Goal: Task Accomplishment & Management: Use online tool/utility

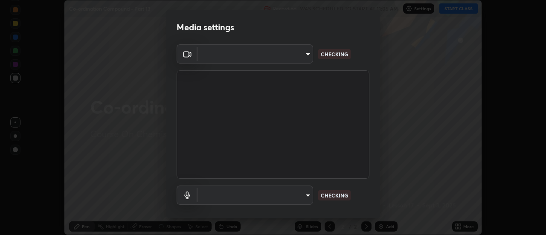
scroll to position [235, 546]
type input "e2aa400b7bb40988937289f1826270d99bb774d75893401bafd8ee5ef144e594"
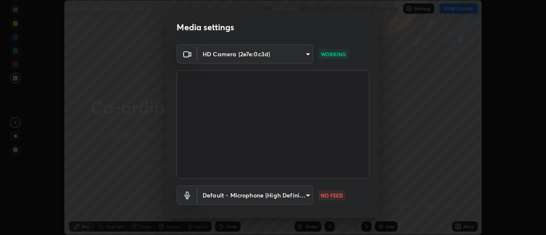
scroll to position [45, 0]
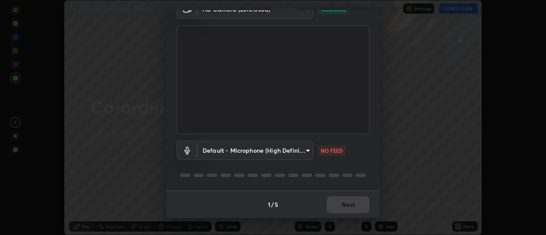
click at [246, 149] on body "Erase all Co-ordination Compound - Part 13 Recording WAS SCHEDULED TO START AT …" at bounding box center [273, 117] width 546 height 235
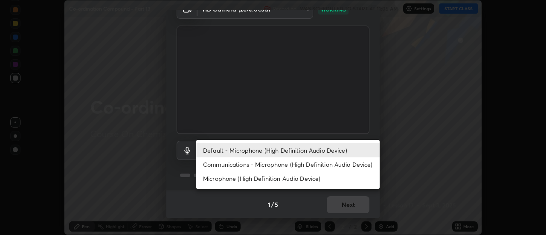
click at [237, 169] on li "Communications - Microphone (High Definition Audio Device)" at bounding box center [287, 164] width 183 height 14
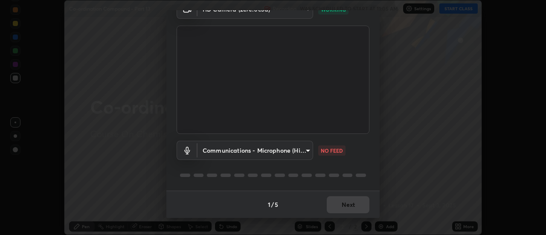
click at [235, 153] on body "Erase all Co-ordination Compound - Part 13 Recording WAS SCHEDULED TO START AT …" at bounding box center [273, 117] width 546 height 235
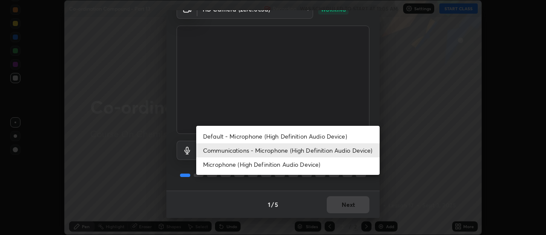
click at [232, 138] on li "Default - Microphone (High Definition Audio Device)" at bounding box center [287, 136] width 183 height 14
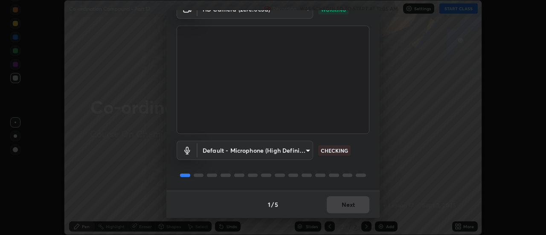
type input "default"
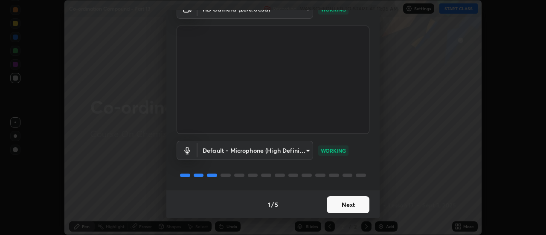
click at [343, 201] on button "Next" at bounding box center [347, 204] width 43 height 17
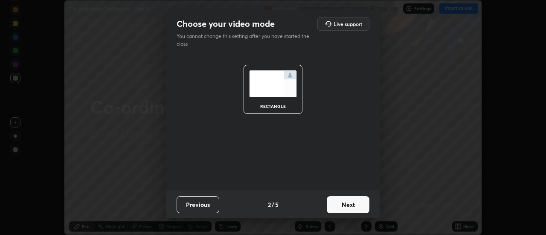
scroll to position [0, 0]
click at [352, 202] on button "Next" at bounding box center [347, 204] width 43 height 17
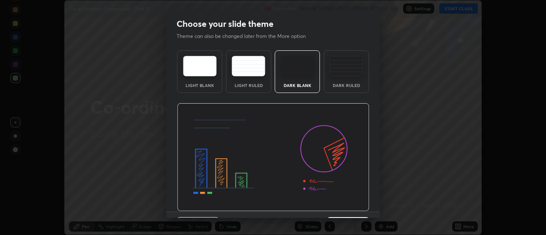
scroll to position [21, 0]
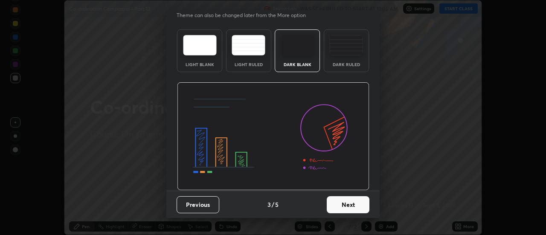
click at [355, 202] on button "Next" at bounding box center [347, 204] width 43 height 17
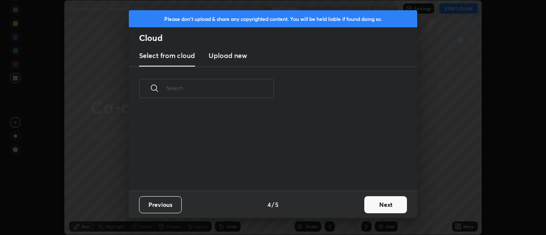
click at [376, 203] on button "Next" at bounding box center [385, 204] width 43 height 17
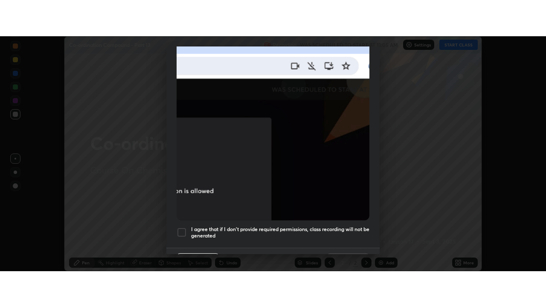
scroll to position [219, 0]
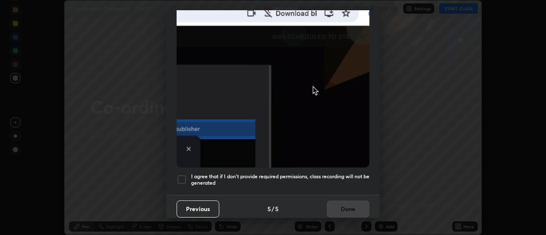
click at [179, 176] on div at bounding box center [181, 179] width 10 height 10
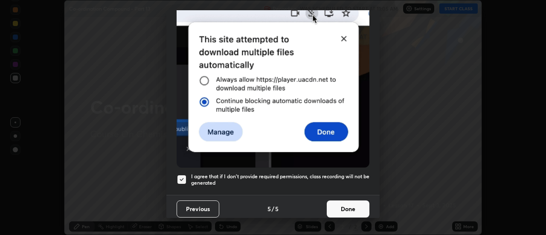
click at [352, 208] on button "Done" at bounding box center [347, 208] width 43 height 17
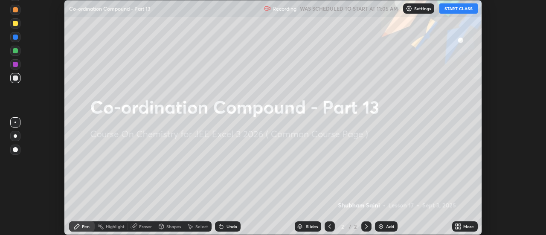
click at [456, 227] on icon at bounding box center [456, 228] width 2 height 2
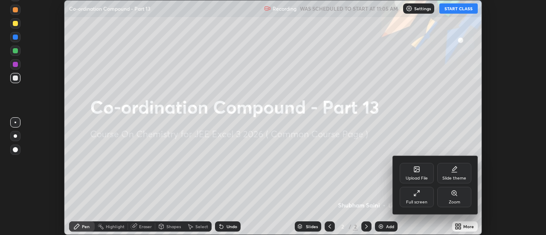
click at [414, 196] on icon at bounding box center [415, 195] width 2 height 2
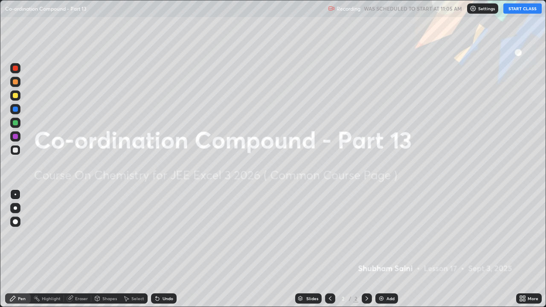
scroll to position [307, 546]
click at [516, 8] on button "START CLASS" at bounding box center [522, 8] width 38 height 10
click at [15, 208] on div at bounding box center [15, 207] width 3 height 3
click at [14, 95] on div at bounding box center [15, 95] width 5 height 5
click at [386, 234] on div "Add" at bounding box center [390, 298] width 8 height 4
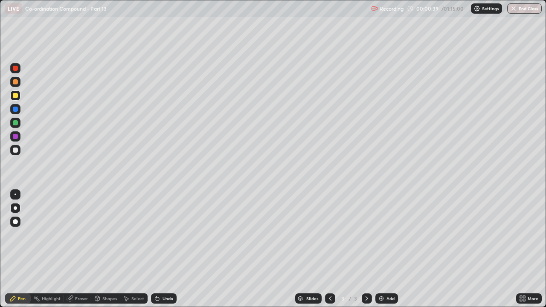
click at [19, 85] on div at bounding box center [15, 82] width 10 height 10
click at [170, 234] on div "Undo" at bounding box center [167, 298] width 11 height 4
click at [172, 234] on div "Undo" at bounding box center [164, 298] width 26 height 10
click at [165, 234] on div "Undo" at bounding box center [164, 298] width 26 height 10
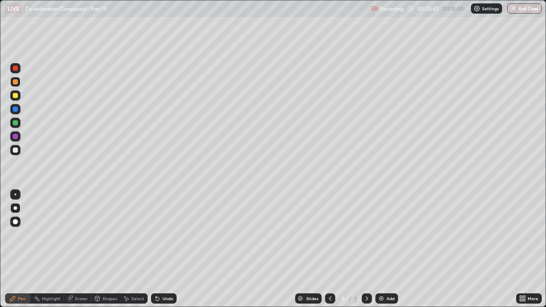
click at [169, 234] on div "Undo" at bounding box center [167, 298] width 11 height 4
click at [386, 234] on div "Add" at bounding box center [390, 298] width 8 height 4
click at [14, 95] on div at bounding box center [15, 95] width 5 height 5
click at [170, 234] on div "Undo" at bounding box center [164, 298] width 26 height 10
click at [170, 234] on div "Undo" at bounding box center [167, 298] width 11 height 4
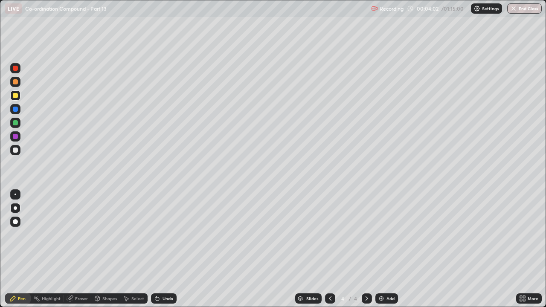
click at [167, 234] on div "Undo" at bounding box center [167, 298] width 11 height 4
click at [169, 234] on div "Undo" at bounding box center [164, 298] width 26 height 10
click at [165, 234] on div "Undo" at bounding box center [167, 298] width 11 height 4
click at [15, 81] on div at bounding box center [15, 81] width 5 height 5
click at [164, 234] on div "Undo" at bounding box center [167, 298] width 11 height 4
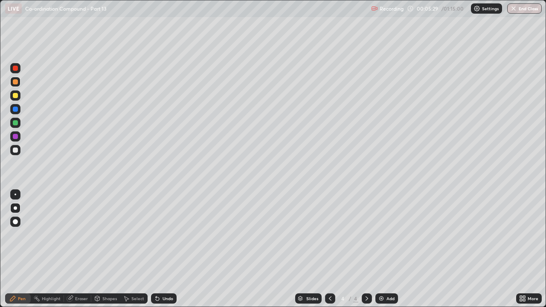
click at [78, 234] on div "Eraser" at bounding box center [81, 298] width 13 height 4
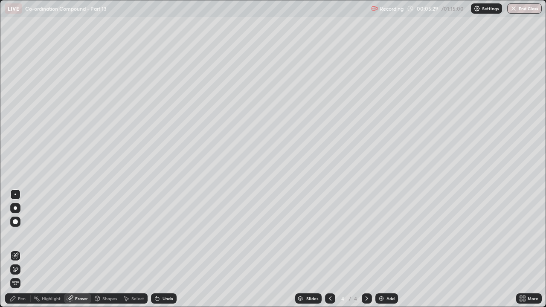
click at [14, 234] on icon at bounding box center [13, 267] width 1 height 1
click at [17, 234] on div "Pen" at bounding box center [18, 298] width 26 height 10
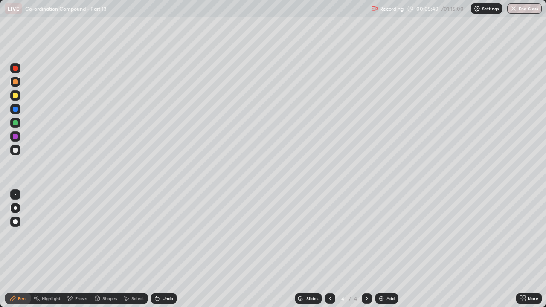
click at [172, 234] on div "Undo" at bounding box center [167, 298] width 11 height 4
click at [174, 234] on div "Undo" at bounding box center [164, 298] width 26 height 10
click at [173, 234] on div "Undo" at bounding box center [164, 298] width 26 height 10
click at [387, 234] on div "Add" at bounding box center [390, 298] width 8 height 4
click at [14, 96] on div at bounding box center [15, 95] width 5 height 5
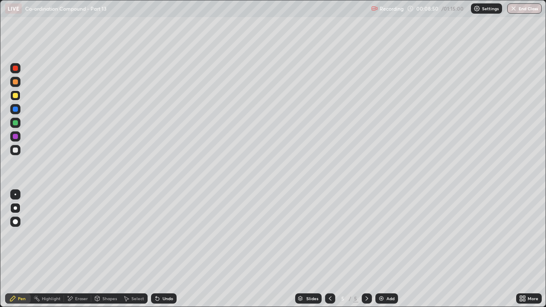
click at [14, 107] on div at bounding box center [15, 109] width 5 height 5
click at [16, 123] on div at bounding box center [15, 122] width 5 height 5
click at [167, 234] on div "Undo" at bounding box center [167, 298] width 11 height 4
click at [165, 234] on div "Undo" at bounding box center [164, 298] width 26 height 10
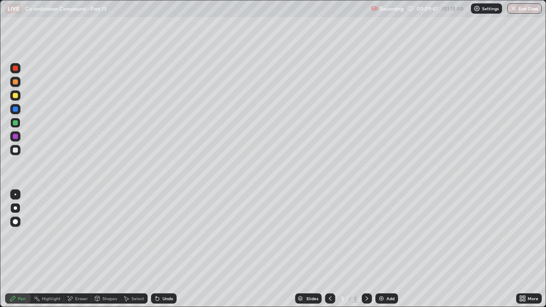
click at [165, 234] on div "Undo" at bounding box center [164, 298] width 26 height 10
click at [168, 234] on div "Undo" at bounding box center [167, 298] width 11 height 4
click at [167, 234] on div "Undo" at bounding box center [167, 298] width 11 height 4
click at [170, 234] on div "Undo" at bounding box center [167, 298] width 11 height 4
click at [16, 111] on div at bounding box center [15, 109] width 5 height 5
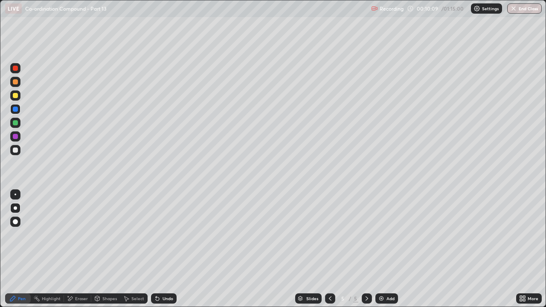
click at [76, 234] on div "Eraser" at bounding box center [81, 298] width 13 height 4
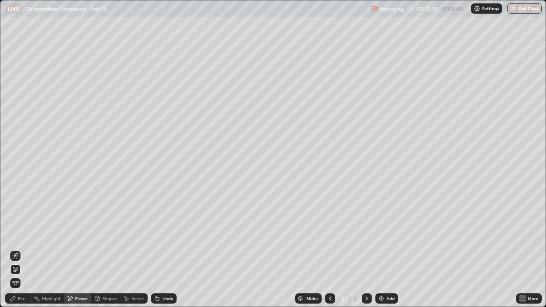
click at [18, 234] on div "Pen" at bounding box center [22, 298] width 8 height 4
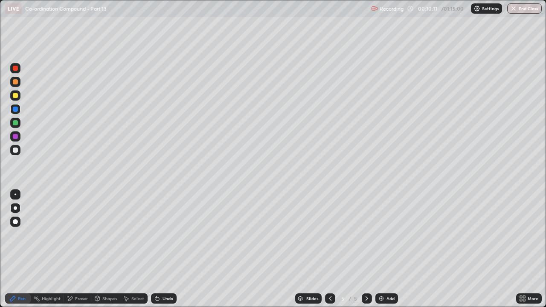
click at [78, 234] on div "Eraser" at bounding box center [81, 298] width 13 height 4
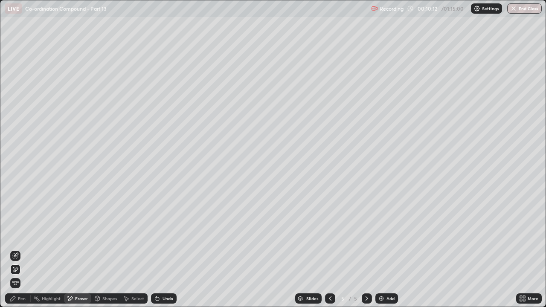
click at [21, 234] on div "Pen" at bounding box center [22, 298] width 8 height 4
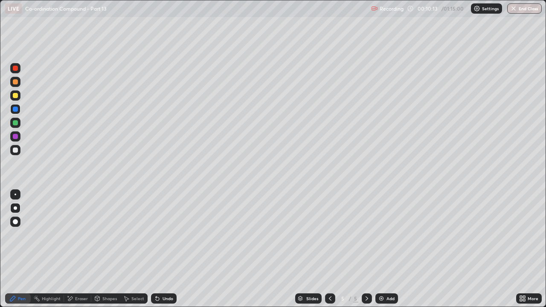
click at [14, 122] on div at bounding box center [15, 122] width 5 height 5
click at [15, 151] on div at bounding box center [15, 149] width 5 height 5
click at [384, 234] on div "Add" at bounding box center [386, 298] width 23 height 10
click at [20, 94] on div at bounding box center [15, 95] width 10 height 10
click at [105, 234] on div "Shapes" at bounding box center [109, 298] width 14 height 4
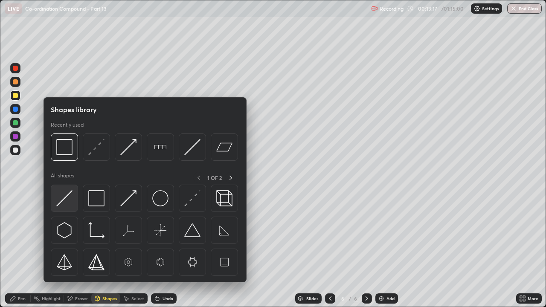
click at [66, 199] on img at bounding box center [64, 198] width 16 height 16
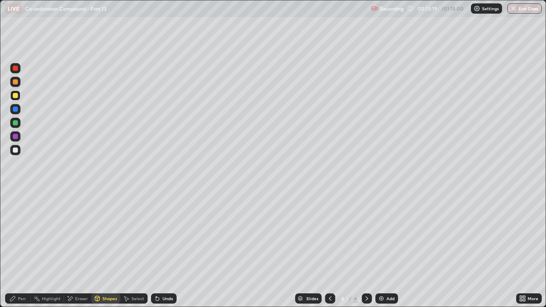
click at [22, 234] on div "Pen" at bounding box center [22, 298] width 8 height 4
click at [15, 147] on div at bounding box center [15, 150] width 10 height 10
click at [15, 100] on div at bounding box center [15, 95] width 10 height 10
click at [16, 110] on div at bounding box center [15, 109] width 5 height 5
click at [169, 234] on div "Undo" at bounding box center [164, 298] width 26 height 10
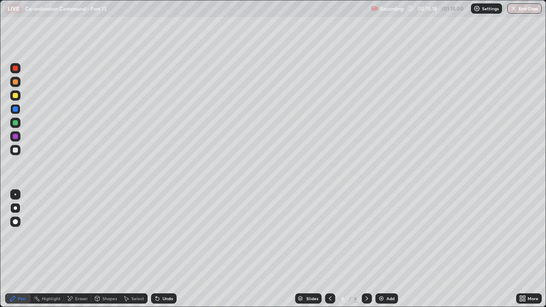
click at [19, 97] on div at bounding box center [15, 95] width 10 height 10
click at [15, 150] on div at bounding box center [15, 149] width 5 height 5
click at [17, 149] on div at bounding box center [15, 149] width 5 height 5
click at [18, 136] on div at bounding box center [15, 136] width 10 height 10
click at [165, 234] on div "Undo" at bounding box center [167, 298] width 11 height 4
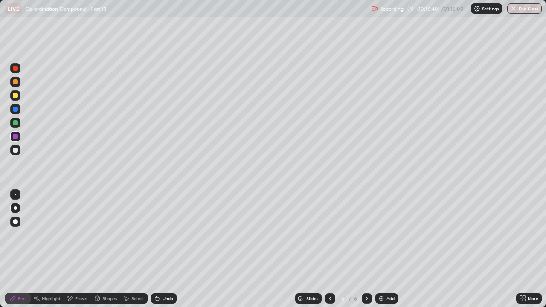
click at [164, 234] on div "Undo" at bounding box center [164, 298] width 26 height 10
click at [16, 123] on div at bounding box center [15, 122] width 5 height 5
click at [384, 234] on div "Add" at bounding box center [386, 298] width 23 height 10
click at [14, 67] on div at bounding box center [15, 68] width 5 height 5
click at [17, 98] on div at bounding box center [15, 95] width 10 height 10
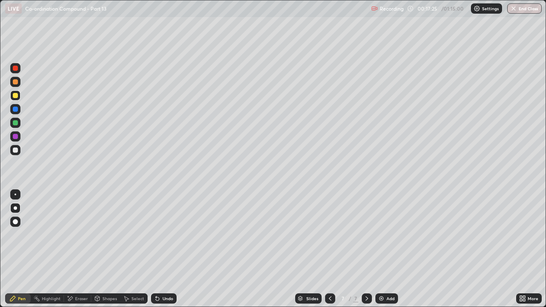
click at [104, 234] on div "Shapes" at bounding box center [109, 298] width 14 height 4
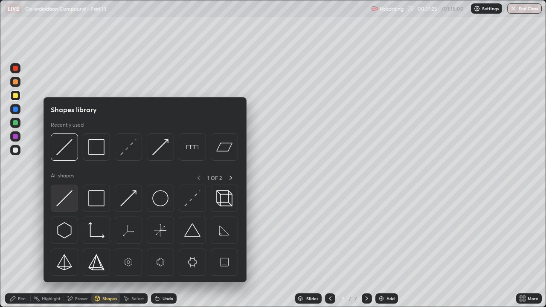
click at [63, 203] on img at bounding box center [64, 198] width 16 height 16
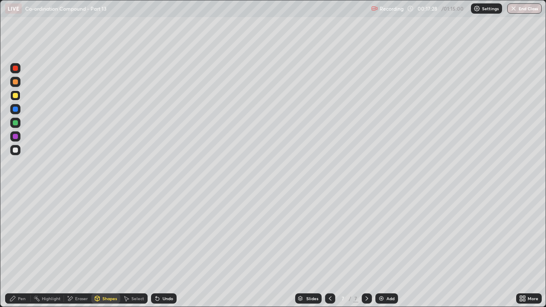
click at [14, 234] on div "Pen" at bounding box center [18, 298] width 26 height 10
click at [16, 152] on div at bounding box center [15, 149] width 5 height 5
click at [168, 234] on div "Undo" at bounding box center [167, 298] width 11 height 4
click at [15, 94] on div at bounding box center [15, 95] width 5 height 5
click at [167, 234] on div "Undo" at bounding box center [164, 298] width 26 height 10
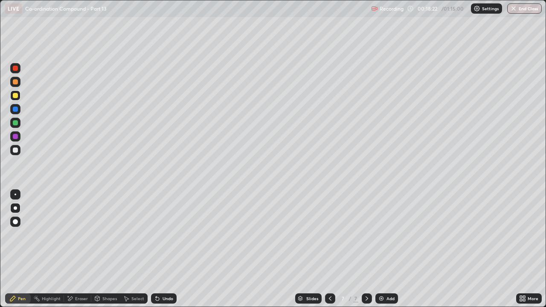
click at [17, 122] on div at bounding box center [15, 122] width 5 height 5
click at [165, 234] on div "Undo" at bounding box center [167, 298] width 11 height 4
click at [168, 234] on div "Undo" at bounding box center [167, 298] width 11 height 4
click at [76, 234] on div "Eraser" at bounding box center [81, 298] width 13 height 4
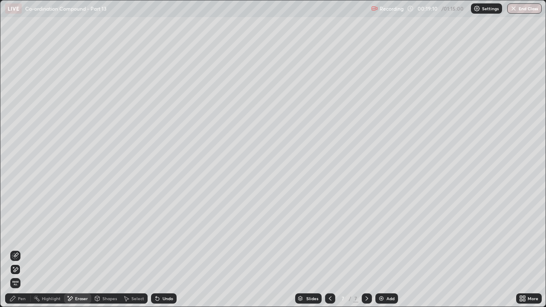
click at [19, 234] on div "Pen" at bounding box center [22, 298] width 8 height 4
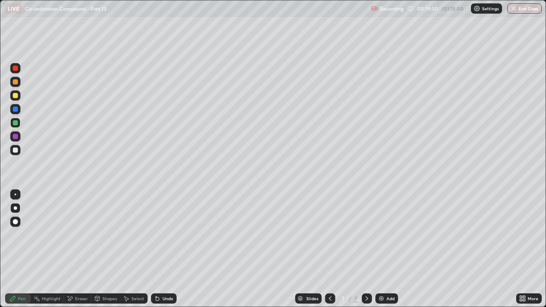
click at [166, 234] on div "Undo" at bounding box center [167, 298] width 11 height 4
click at [165, 234] on div "Undo" at bounding box center [167, 298] width 11 height 4
click at [166, 234] on div "Undo" at bounding box center [167, 298] width 11 height 4
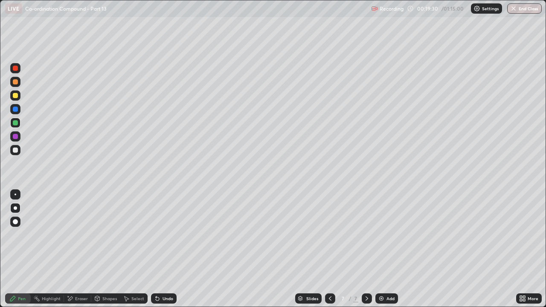
click at [165, 234] on div "Undo" at bounding box center [164, 298] width 26 height 10
click at [16, 151] on div at bounding box center [15, 149] width 5 height 5
click at [77, 234] on div "Eraser" at bounding box center [77, 298] width 27 height 10
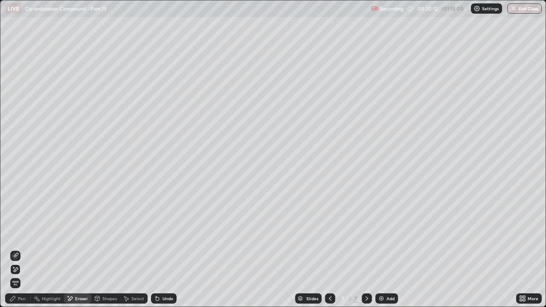
click at [18, 234] on div "Pen" at bounding box center [18, 298] width 26 height 10
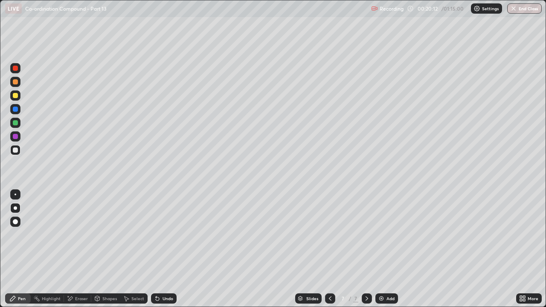
click at [15, 150] on div at bounding box center [15, 149] width 5 height 5
click at [165, 234] on div "Undo" at bounding box center [167, 298] width 11 height 4
click at [168, 234] on div "Undo" at bounding box center [167, 298] width 11 height 4
click at [76, 234] on div "Eraser" at bounding box center [77, 298] width 27 height 10
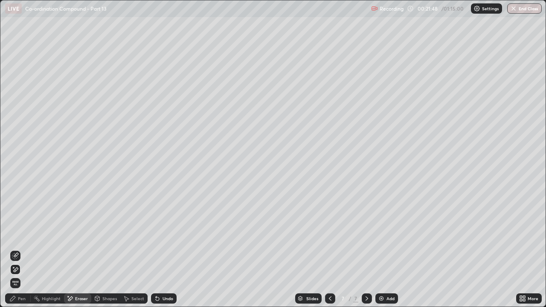
click at [22, 234] on div "Pen" at bounding box center [22, 298] width 8 height 4
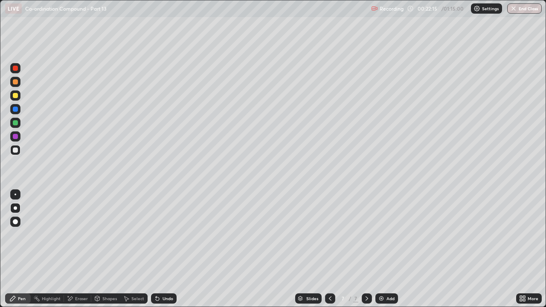
click at [384, 234] on div "Add" at bounding box center [386, 298] width 23 height 10
click at [16, 97] on div at bounding box center [15, 95] width 5 height 5
click at [15, 110] on div at bounding box center [15, 109] width 5 height 5
click at [167, 234] on div "Undo" at bounding box center [167, 298] width 11 height 4
click at [169, 234] on div "Undo" at bounding box center [164, 298] width 26 height 10
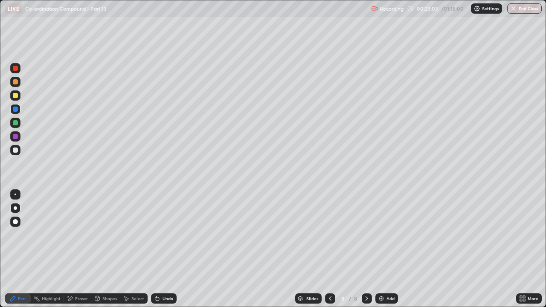
click at [169, 234] on div "Undo" at bounding box center [164, 298] width 26 height 10
click at [171, 234] on div "Undo" at bounding box center [167, 298] width 11 height 4
click at [170, 234] on div "Undo" at bounding box center [167, 298] width 11 height 4
click at [168, 234] on div "Undo" at bounding box center [167, 298] width 11 height 4
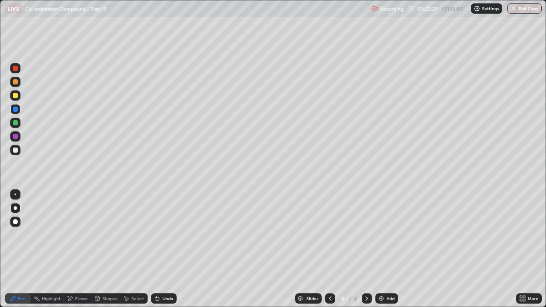
click at [161, 234] on div "Undo" at bounding box center [164, 298] width 26 height 10
click at [164, 234] on div "Undo" at bounding box center [164, 298] width 26 height 10
click at [169, 234] on div "Undo" at bounding box center [164, 298] width 26 height 10
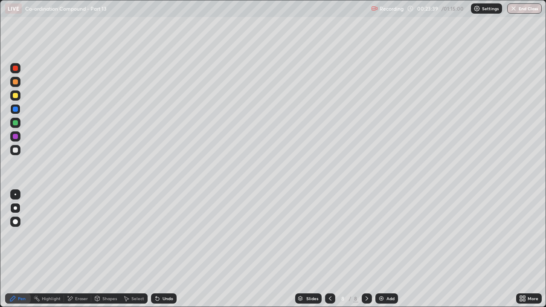
click at [14, 150] on div at bounding box center [15, 149] width 5 height 5
click at [163, 234] on div "Undo" at bounding box center [164, 298] width 26 height 10
click at [387, 234] on div "Add" at bounding box center [390, 298] width 8 height 4
click at [14, 122] on div at bounding box center [15, 122] width 5 height 5
click at [17, 97] on div at bounding box center [15, 95] width 5 height 5
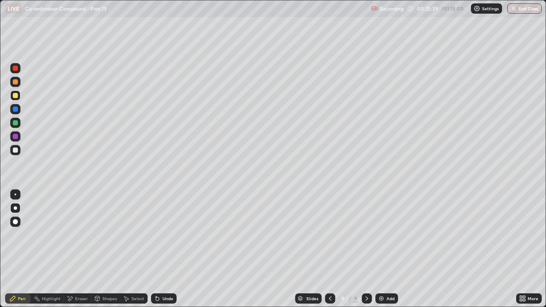
click at [165, 234] on div "Undo" at bounding box center [167, 298] width 11 height 4
click at [171, 234] on div "Undo" at bounding box center [167, 298] width 11 height 4
click at [168, 234] on div "Undo" at bounding box center [167, 298] width 11 height 4
click at [170, 234] on div "Undo" at bounding box center [167, 298] width 11 height 4
click at [383, 234] on img at bounding box center [381, 298] width 7 height 7
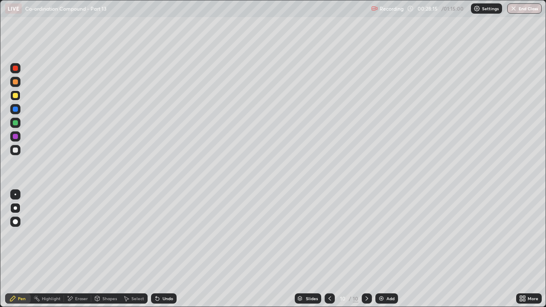
click at [13, 124] on div at bounding box center [15, 122] width 5 height 5
click at [17, 95] on div at bounding box center [15, 95] width 5 height 5
click at [167, 234] on div "Undo" at bounding box center [167, 298] width 11 height 4
click at [169, 234] on div "Undo" at bounding box center [167, 298] width 11 height 4
click at [173, 234] on div "Undo" at bounding box center [164, 298] width 26 height 10
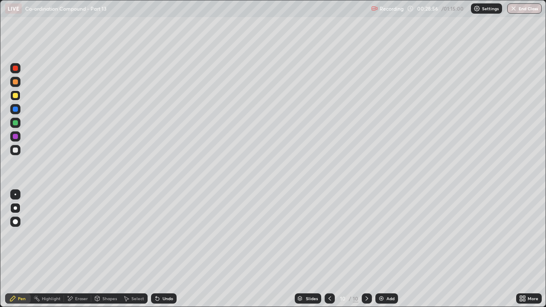
click at [171, 234] on div "Undo" at bounding box center [167, 298] width 11 height 4
click at [14, 151] on div at bounding box center [15, 149] width 5 height 5
click at [165, 234] on div "Undo" at bounding box center [167, 298] width 11 height 4
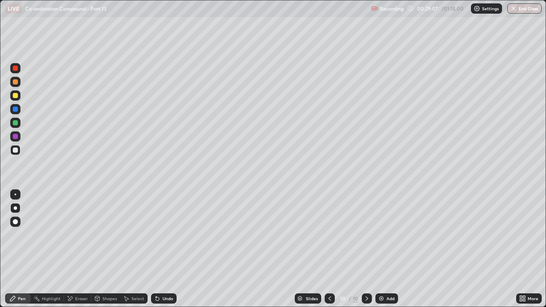
click at [168, 234] on div "Undo" at bounding box center [167, 298] width 11 height 4
click at [167, 234] on div "Undo" at bounding box center [167, 298] width 11 height 4
click at [166, 234] on div "Undo" at bounding box center [167, 298] width 11 height 4
click at [165, 234] on div "Undo" at bounding box center [167, 298] width 11 height 4
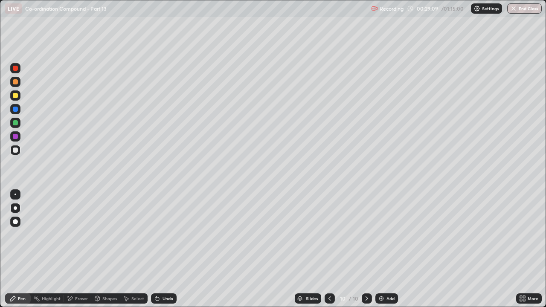
click at [166, 234] on div "Undo" at bounding box center [167, 298] width 11 height 4
click at [78, 234] on div "Eraser" at bounding box center [77, 298] width 27 height 10
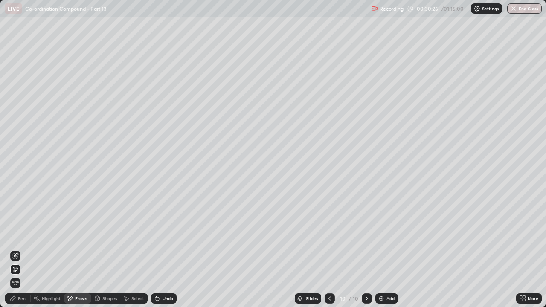
click at [14, 234] on div "Pen" at bounding box center [18, 298] width 26 height 10
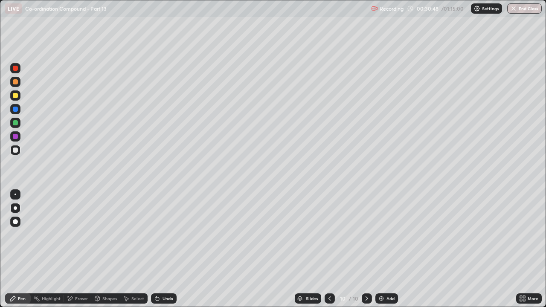
click at [70, 234] on icon at bounding box center [70, 298] width 5 height 4
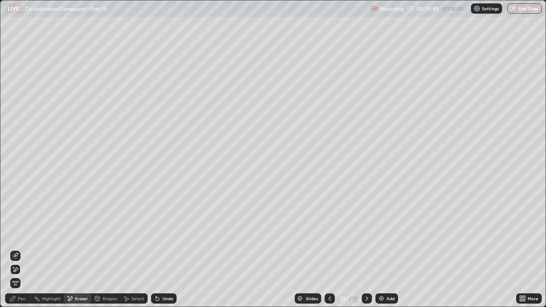
click at [18, 234] on icon at bounding box center [15, 255] width 7 height 7
click at [16, 234] on icon at bounding box center [12, 298] width 7 height 7
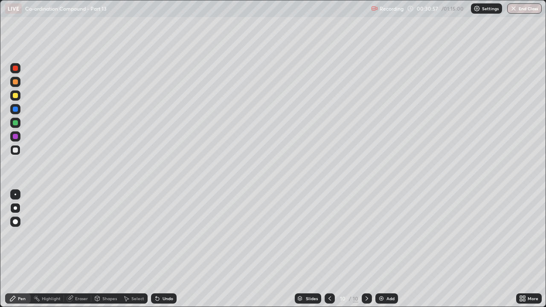
click at [14, 135] on div at bounding box center [15, 136] width 5 height 5
click at [168, 234] on div "Undo" at bounding box center [167, 298] width 11 height 4
click at [171, 234] on div "Undo" at bounding box center [167, 298] width 11 height 4
click at [388, 234] on div "Add" at bounding box center [390, 298] width 8 height 4
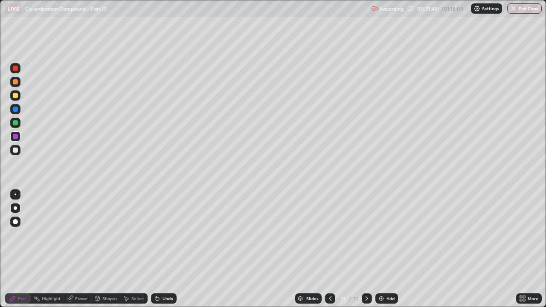
click at [16, 95] on div at bounding box center [15, 95] width 5 height 5
click at [169, 234] on div "Undo" at bounding box center [167, 298] width 11 height 4
click at [17, 120] on div at bounding box center [15, 122] width 5 height 5
click at [169, 234] on div "Undo" at bounding box center [164, 298] width 26 height 10
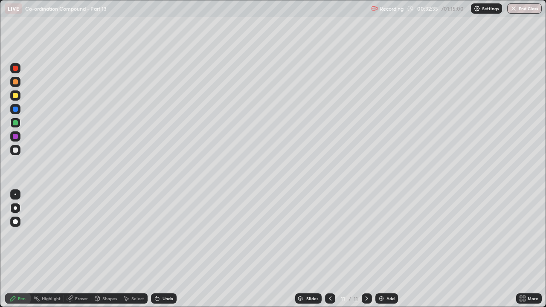
click at [15, 154] on div at bounding box center [15, 150] width 10 height 10
click at [16, 109] on div at bounding box center [15, 109] width 5 height 5
click at [168, 234] on div "Undo" at bounding box center [164, 298] width 26 height 10
click at [17, 150] on div at bounding box center [15, 149] width 5 height 5
click at [386, 234] on div "Add" at bounding box center [390, 298] width 8 height 4
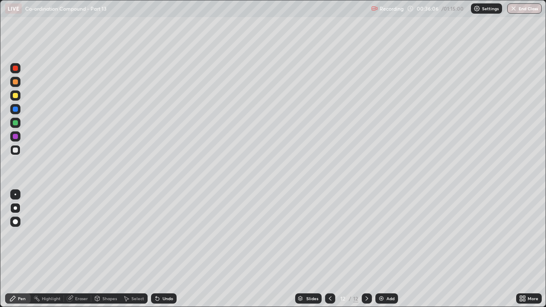
click at [326, 234] on icon at bounding box center [329, 298] width 7 height 7
click at [366, 234] on icon at bounding box center [366, 298] width 7 height 7
click at [388, 234] on div "Add" at bounding box center [390, 298] width 8 height 4
click at [329, 234] on icon at bounding box center [329, 298] width 7 height 7
click at [105, 234] on div "Shapes" at bounding box center [105, 298] width 29 height 10
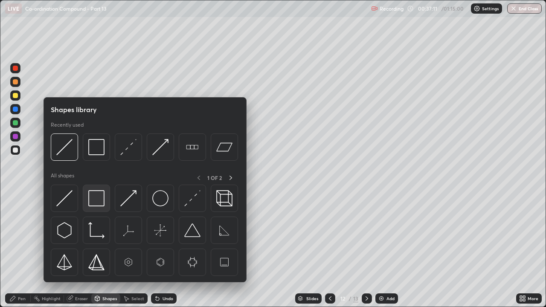
click at [95, 201] on img at bounding box center [96, 198] width 16 height 16
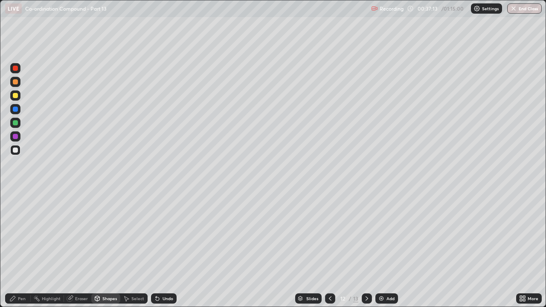
click at [18, 234] on div "Pen" at bounding box center [22, 298] width 8 height 4
click at [15, 150] on div at bounding box center [15, 149] width 5 height 5
click at [16, 124] on div at bounding box center [15, 122] width 5 height 5
click at [169, 234] on div "Undo" at bounding box center [167, 298] width 11 height 4
click at [13, 150] on div at bounding box center [15, 149] width 5 height 5
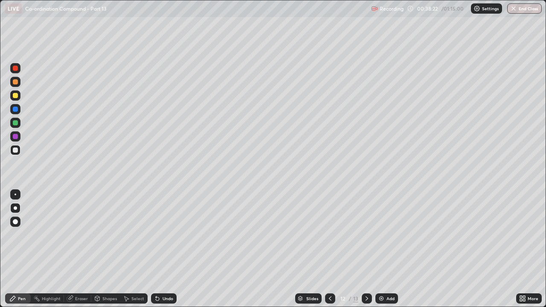
click at [17, 94] on div at bounding box center [15, 95] width 5 height 5
click at [166, 234] on div "Undo" at bounding box center [164, 298] width 26 height 10
click at [163, 234] on div "Undo" at bounding box center [167, 298] width 11 height 4
click at [18, 150] on div at bounding box center [15, 150] width 10 height 10
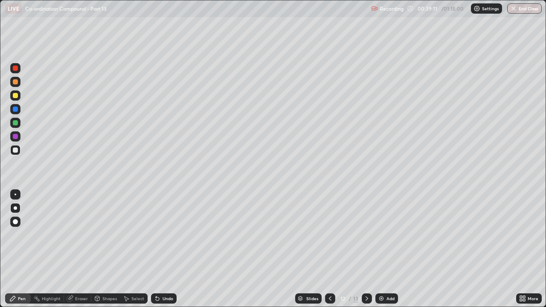
click at [170, 234] on div "Undo" at bounding box center [167, 298] width 11 height 4
click at [165, 234] on div "Undo" at bounding box center [167, 298] width 11 height 4
click at [168, 234] on div "Undo" at bounding box center [167, 298] width 11 height 4
click at [170, 234] on div "Undo" at bounding box center [167, 298] width 11 height 4
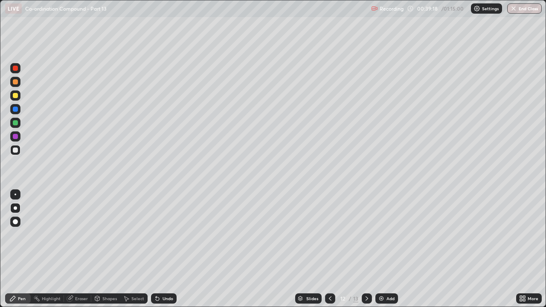
click at [167, 234] on div "Undo" at bounding box center [167, 298] width 11 height 4
click at [102, 234] on div "Shapes" at bounding box center [109, 298] width 14 height 4
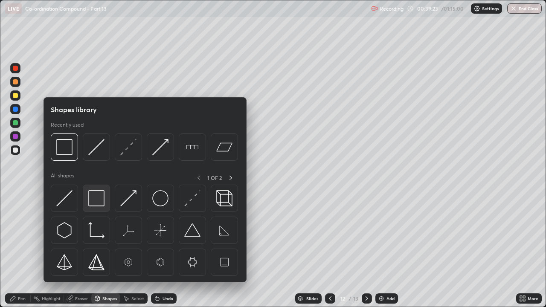
click at [98, 198] on img at bounding box center [96, 198] width 16 height 16
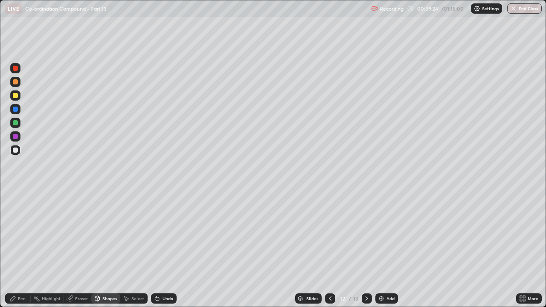
click at [17, 137] on div at bounding box center [15, 136] width 5 height 5
click at [14, 234] on icon at bounding box center [12, 298] width 5 height 5
click at [12, 150] on div at bounding box center [15, 150] width 10 height 10
click at [13, 84] on div at bounding box center [15, 82] width 10 height 10
click at [12, 95] on div at bounding box center [15, 95] width 10 height 10
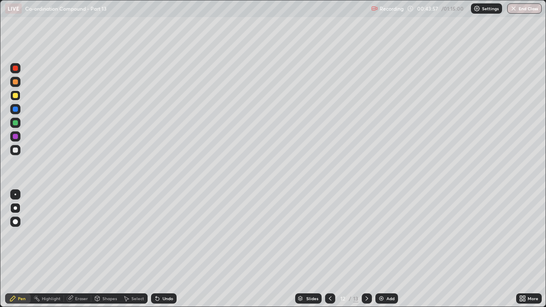
click at [385, 234] on div "Add" at bounding box center [386, 298] width 23 height 10
click at [164, 234] on div "Undo" at bounding box center [167, 298] width 11 height 4
click at [167, 234] on div "Undo" at bounding box center [167, 298] width 11 height 4
click at [163, 234] on div "Undo" at bounding box center [167, 298] width 11 height 4
click at [169, 234] on div "Undo" at bounding box center [164, 298] width 26 height 10
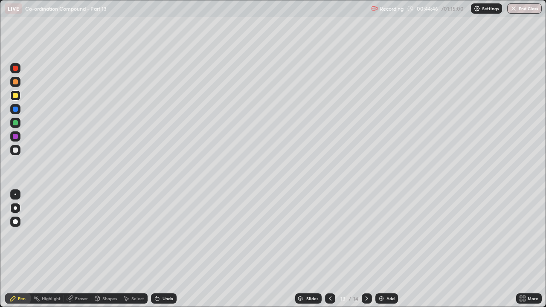
click at [329, 234] on icon at bounding box center [329, 298] width 7 height 7
click at [366, 234] on icon at bounding box center [366, 298] width 7 height 7
click at [367, 234] on icon at bounding box center [366, 298] width 7 height 7
click at [14, 109] on div at bounding box center [15, 109] width 5 height 5
click at [172, 234] on div "Undo" at bounding box center [161, 298] width 29 height 17
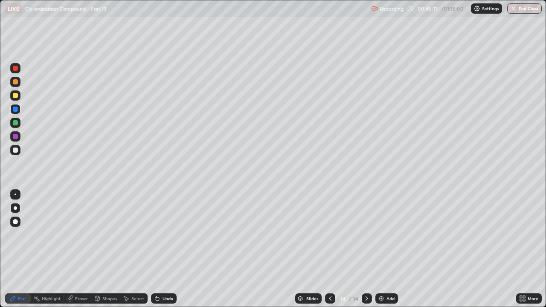
click at [168, 234] on div "Undo" at bounding box center [167, 298] width 11 height 4
click at [16, 137] on div at bounding box center [15, 136] width 5 height 5
click at [329, 234] on icon at bounding box center [329, 298] width 7 height 7
click at [330, 234] on icon at bounding box center [330, 298] width 3 height 4
click at [366, 234] on div at bounding box center [366, 298] width 10 height 17
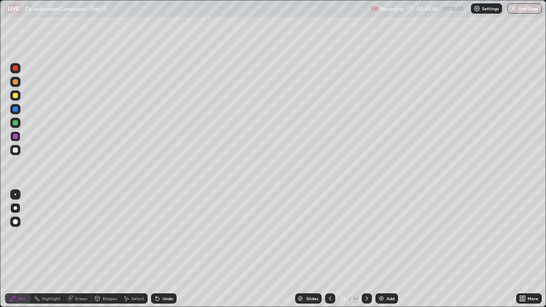
click at [366, 234] on icon at bounding box center [366, 298] width 7 height 7
click at [365, 234] on icon at bounding box center [366, 298] width 3 height 4
click at [16, 95] on div at bounding box center [15, 95] width 5 height 5
click at [16, 113] on div at bounding box center [15, 109] width 10 height 10
click at [168, 234] on div "Undo" at bounding box center [167, 298] width 11 height 4
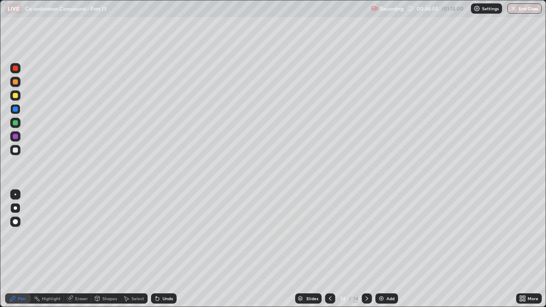
click at [170, 234] on div "Undo" at bounding box center [164, 298] width 26 height 10
click at [19, 97] on div at bounding box center [15, 95] width 10 height 10
click at [173, 234] on div "Undo" at bounding box center [164, 298] width 26 height 10
click at [182, 234] on div "Slides 14 / 14 Add" at bounding box center [345, 298] width 339 height 17
click at [166, 234] on div "Undo" at bounding box center [167, 298] width 11 height 4
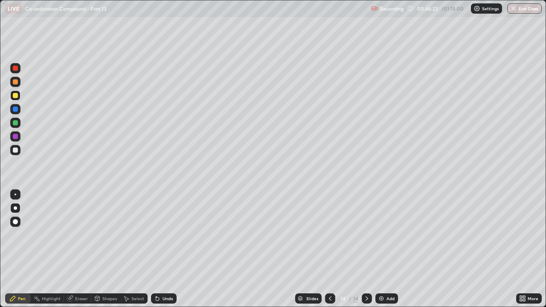
click at [13, 110] on div at bounding box center [15, 109] width 5 height 5
click at [15, 148] on div at bounding box center [15, 149] width 5 height 5
click at [170, 234] on div "Undo" at bounding box center [167, 298] width 11 height 4
click at [388, 234] on div "Add" at bounding box center [390, 298] width 8 height 4
click at [15, 109] on div at bounding box center [15, 109] width 5 height 5
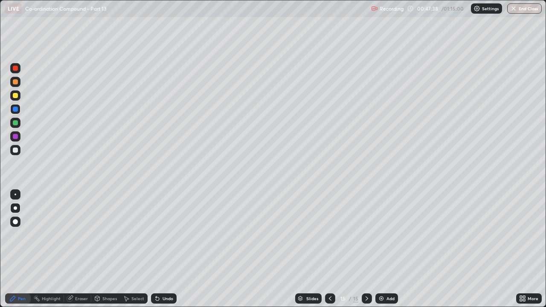
click at [81, 234] on div "Eraser" at bounding box center [77, 298] width 27 height 10
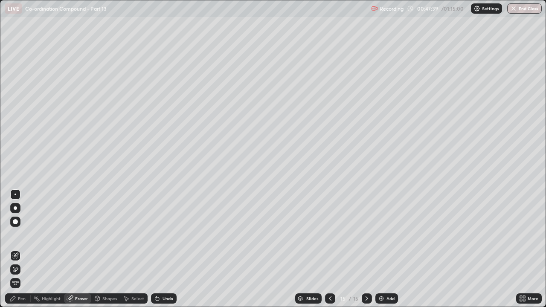
click at [20, 234] on div at bounding box center [15, 269] width 10 height 10
click at [22, 234] on div "Pen" at bounding box center [18, 298] width 26 height 10
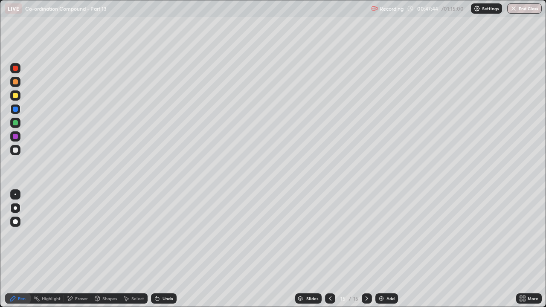
click at [15, 91] on div at bounding box center [15, 95] width 10 height 10
click at [19, 135] on div at bounding box center [15, 136] width 10 height 10
click at [165, 234] on div "Undo" at bounding box center [167, 298] width 11 height 4
click at [309, 234] on div "Slides" at bounding box center [308, 298] width 26 height 10
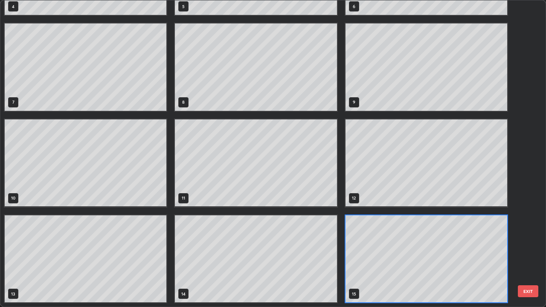
scroll to position [303, 540]
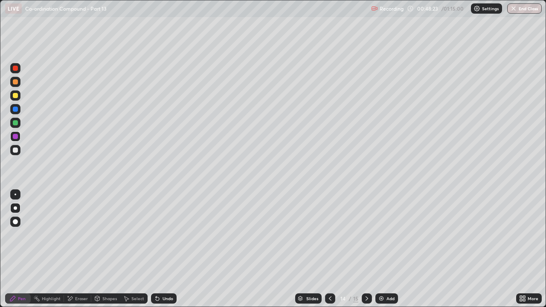
click at [329, 234] on icon at bounding box center [329, 298] width 7 height 7
click at [328, 234] on icon at bounding box center [329, 298] width 7 height 7
click at [366, 234] on icon at bounding box center [366, 298] width 7 height 7
click at [367, 234] on icon at bounding box center [366, 298] width 7 height 7
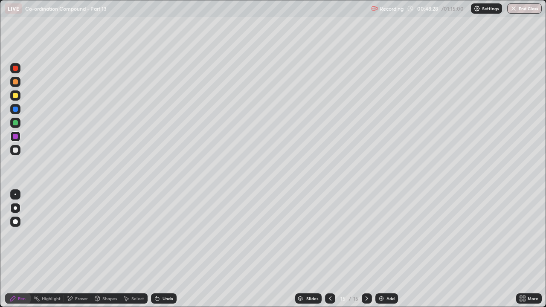
click at [367, 234] on icon at bounding box center [366, 298] width 7 height 7
click at [366, 234] on icon at bounding box center [366, 298] width 3 height 4
click at [391, 234] on div "Add" at bounding box center [386, 298] width 23 height 10
click at [16, 122] on div at bounding box center [15, 122] width 5 height 5
click at [103, 234] on div "Shapes" at bounding box center [109, 298] width 14 height 4
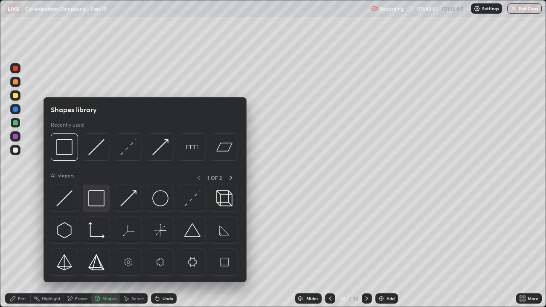
click at [98, 199] on img at bounding box center [96, 198] width 16 height 16
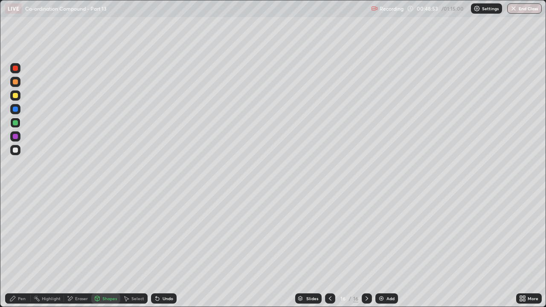
click at [17, 234] on div "Pen" at bounding box center [18, 298] width 26 height 10
click at [159, 234] on icon at bounding box center [157, 298] width 7 height 7
click at [162, 234] on div "Undo" at bounding box center [167, 298] width 11 height 4
click at [15, 152] on div at bounding box center [15, 149] width 5 height 5
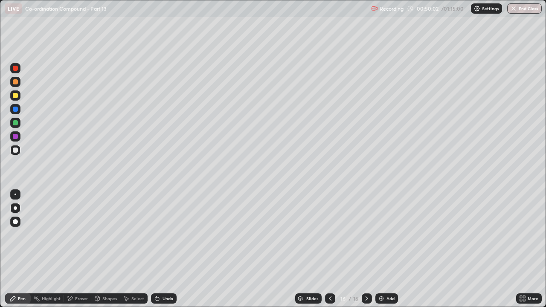
click at [14, 124] on div at bounding box center [15, 122] width 5 height 5
click at [389, 234] on div "Add" at bounding box center [390, 298] width 8 height 4
click at [14, 95] on div at bounding box center [15, 95] width 5 height 5
click at [16, 151] on div at bounding box center [15, 149] width 5 height 5
click at [16, 124] on div at bounding box center [15, 122] width 5 height 5
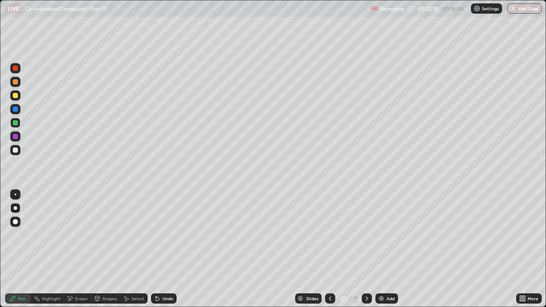
click at [384, 234] on div "Add" at bounding box center [386, 298] width 23 height 10
click at [16, 148] on div at bounding box center [15, 149] width 5 height 5
click at [166, 234] on div "Undo" at bounding box center [167, 298] width 11 height 4
click at [16, 123] on div at bounding box center [15, 122] width 5 height 5
click at [17, 90] on div at bounding box center [15, 95] width 10 height 10
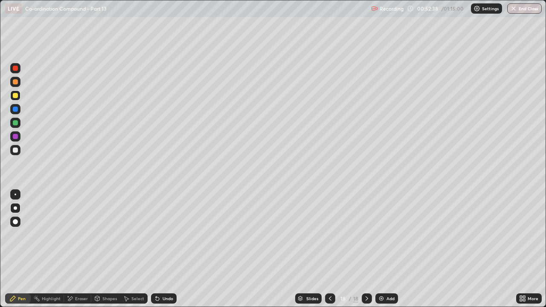
click at [165, 234] on div "Undo" at bounding box center [164, 298] width 26 height 10
click at [170, 234] on div "Undo" at bounding box center [167, 298] width 11 height 4
click at [173, 234] on div "Undo" at bounding box center [164, 298] width 26 height 10
click at [172, 234] on div "Undo" at bounding box center [167, 298] width 11 height 4
click at [166, 234] on div "Undo" at bounding box center [167, 298] width 11 height 4
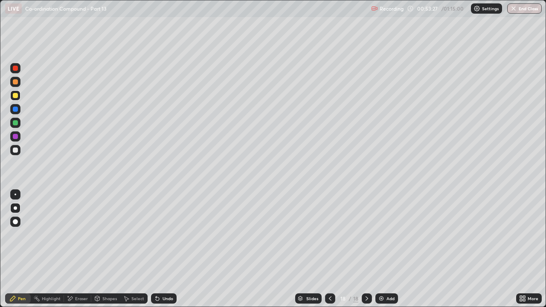
click at [162, 234] on div "Undo" at bounding box center [167, 298] width 11 height 4
click at [168, 234] on div "Undo" at bounding box center [167, 298] width 11 height 4
click at [169, 234] on div "Undo" at bounding box center [164, 298] width 26 height 10
click at [170, 234] on div "Undo" at bounding box center [164, 298] width 26 height 10
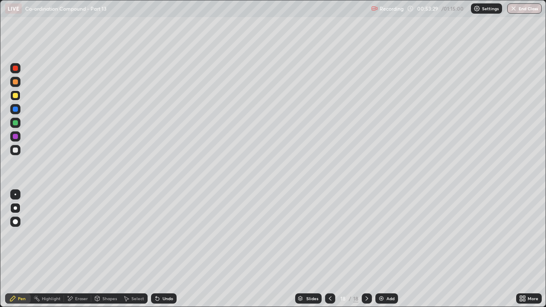
click at [170, 234] on div "Undo" at bounding box center [167, 298] width 11 height 4
click at [173, 234] on div "Undo" at bounding box center [164, 298] width 26 height 10
click at [79, 234] on div "Eraser" at bounding box center [81, 298] width 13 height 4
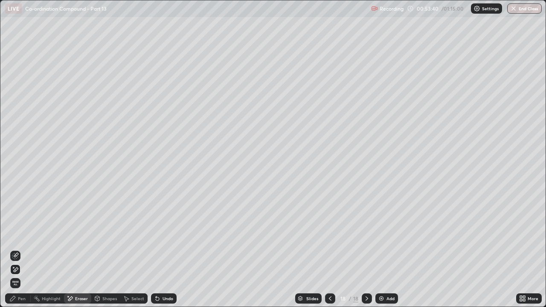
click at [15, 234] on icon at bounding box center [12, 298] width 5 height 5
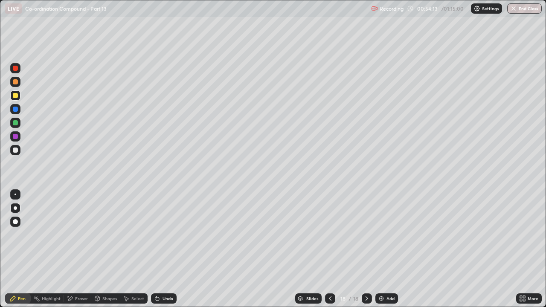
click at [16, 150] on div at bounding box center [15, 149] width 5 height 5
click at [387, 234] on div "Add" at bounding box center [390, 298] width 8 height 4
click at [17, 114] on div at bounding box center [15, 109] width 10 height 10
click at [17, 96] on div at bounding box center [15, 95] width 5 height 5
click at [16, 135] on div at bounding box center [15, 136] width 5 height 5
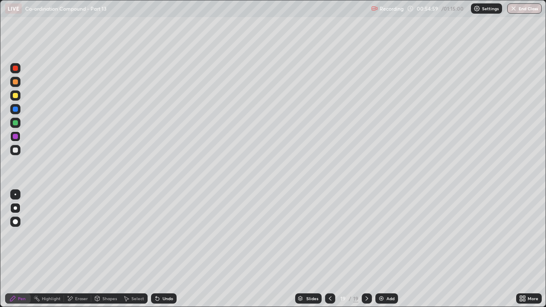
click at [17, 95] on div at bounding box center [15, 95] width 5 height 5
click at [15, 149] on div at bounding box center [15, 149] width 5 height 5
click at [388, 234] on div "Add" at bounding box center [390, 298] width 8 height 4
click at [16, 94] on div at bounding box center [15, 95] width 5 height 5
click at [17, 81] on div at bounding box center [15, 81] width 5 height 5
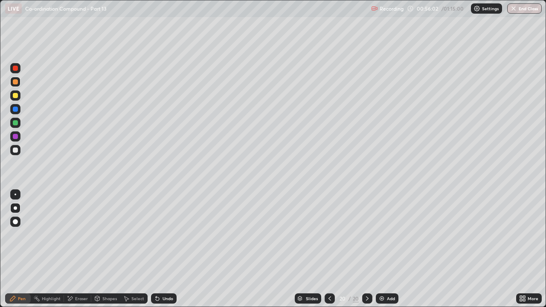
click at [167, 234] on div "Undo" at bounding box center [164, 298] width 26 height 10
click at [169, 234] on div "Undo" at bounding box center [167, 298] width 11 height 4
click at [171, 234] on div "Undo" at bounding box center [167, 298] width 11 height 4
click at [167, 234] on div "Undo" at bounding box center [167, 298] width 11 height 4
click at [170, 234] on div "Undo" at bounding box center [167, 298] width 11 height 4
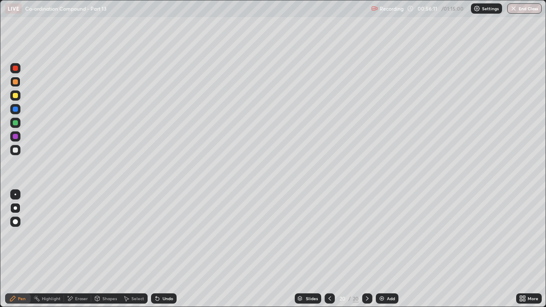
click at [170, 234] on div "Undo" at bounding box center [167, 298] width 11 height 4
click at [19, 153] on div at bounding box center [15, 150] width 10 height 10
click at [16, 110] on div at bounding box center [15, 109] width 5 height 5
click at [383, 234] on img at bounding box center [381, 298] width 7 height 7
click at [16, 98] on div at bounding box center [15, 95] width 5 height 5
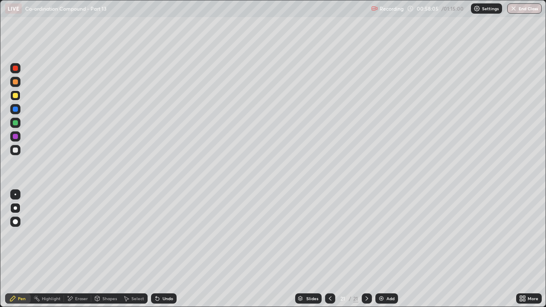
click at [168, 234] on div "Undo" at bounding box center [164, 298] width 26 height 10
click at [169, 234] on div "Undo" at bounding box center [164, 298] width 26 height 10
click at [15, 153] on div at bounding box center [15, 150] width 10 height 10
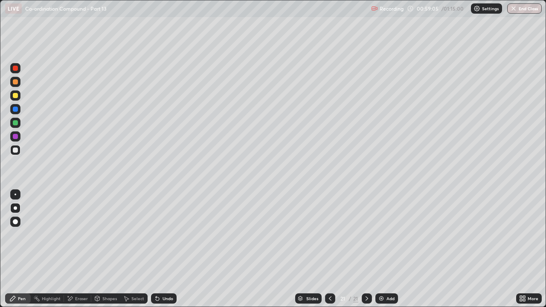
click at [168, 234] on div "Undo" at bounding box center [167, 298] width 11 height 4
click at [15, 122] on div at bounding box center [15, 122] width 5 height 5
click at [14, 95] on div at bounding box center [15, 95] width 5 height 5
click at [12, 78] on div at bounding box center [15, 82] width 10 height 10
click at [15, 96] on div at bounding box center [15, 95] width 5 height 5
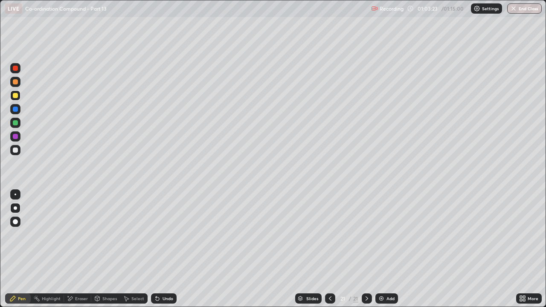
click at [525, 6] on button "End Class" at bounding box center [524, 8] width 35 height 10
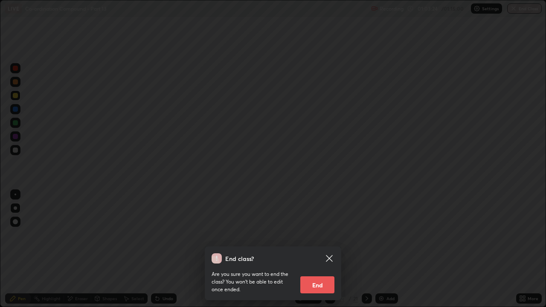
click at [322, 234] on button "End" at bounding box center [317, 284] width 34 height 17
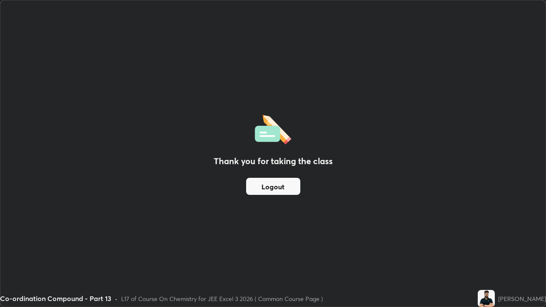
click at [270, 184] on button "Logout" at bounding box center [273, 186] width 54 height 17
click at [268, 180] on button "Logout" at bounding box center [273, 186] width 54 height 17
